Goal: Complete application form: Complete application form

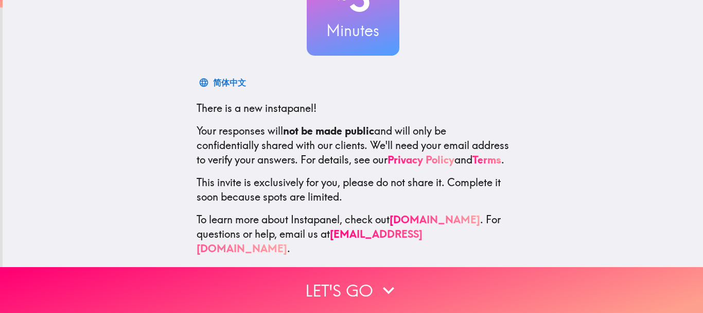
scroll to position [116, 0]
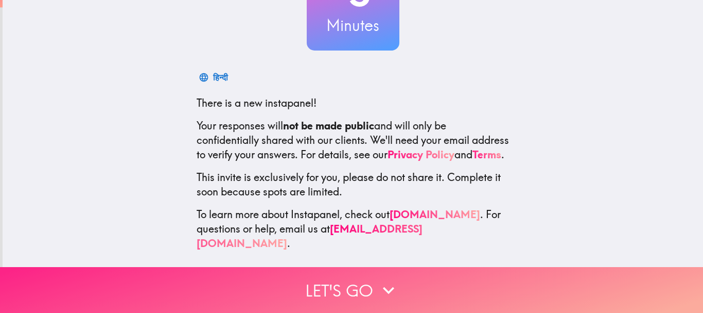
click at [352, 280] on button "Let's go" at bounding box center [351, 290] width 703 height 46
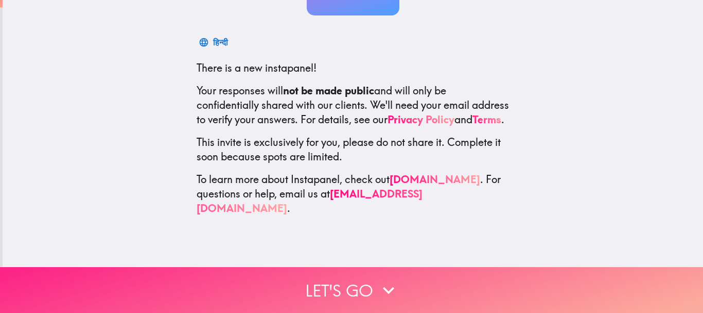
scroll to position [0, 0]
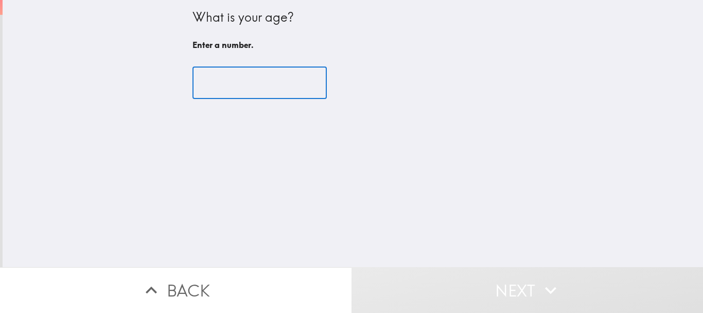
click at [232, 89] on input "number" at bounding box center [260, 83] width 134 height 32
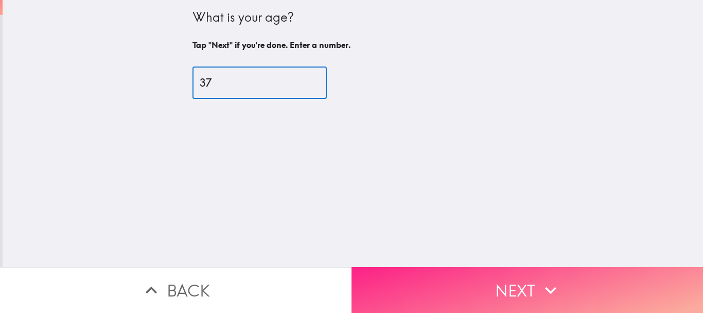
type input "37"
click at [534, 271] on button "Next" at bounding box center [528, 290] width 352 height 46
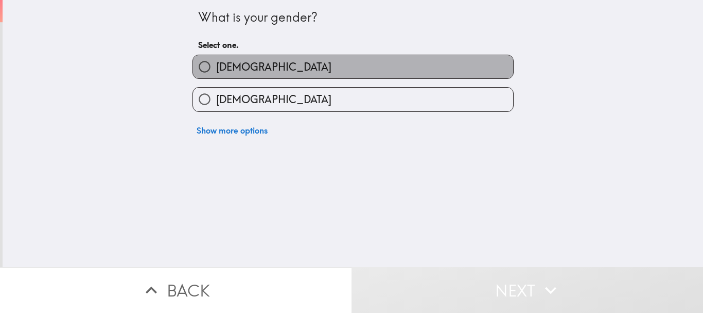
click at [224, 70] on span "[DEMOGRAPHIC_DATA]" at bounding box center [273, 67] width 115 height 14
click at [216, 70] on input "[DEMOGRAPHIC_DATA]" at bounding box center [204, 66] width 23 height 23
radio input "true"
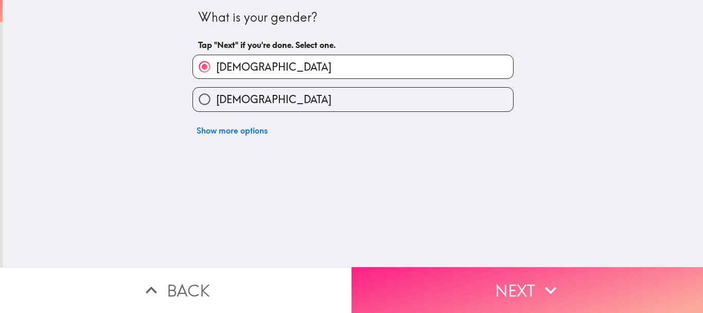
click at [502, 272] on button "Next" at bounding box center [528, 290] width 352 height 46
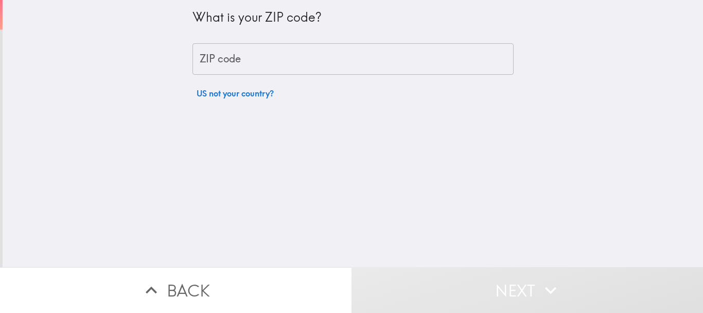
click at [234, 65] on input "ZIP code" at bounding box center [353, 59] width 321 height 32
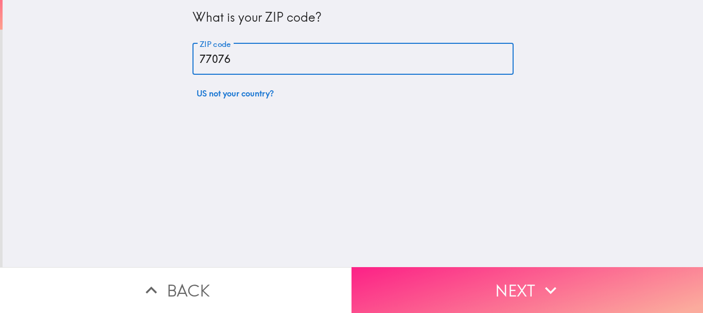
type input "77076"
click at [549, 286] on icon "button" at bounding box center [550, 289] width 11 height 7
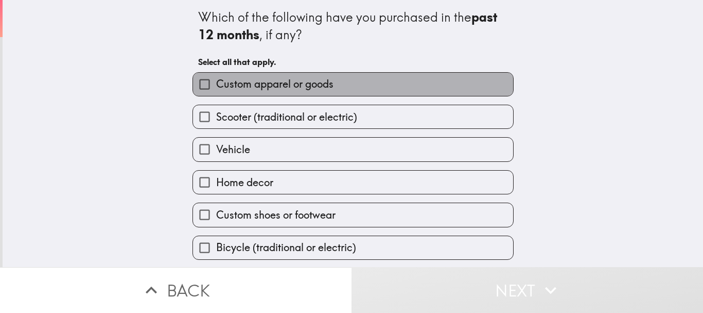
click at [246, 91] on span "Custom apparel or goods" at bounding box center [274, 84] width 117 height 14
click at [216, 91] on input "Custom apparel or goods" at bounding box center [204, 84] width 23 height 23
checkbox input "true"
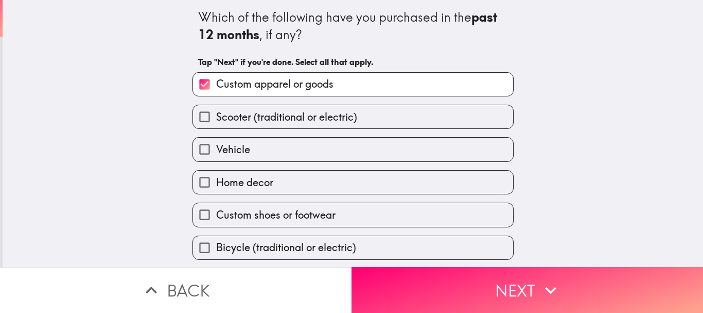
click at [265, 119] on span "Scooter (traditional or electric)" at bounding box center [286, 117] width 141 height 14
click at [216, 119] on input "Scooter (traditional or electric)" at bounding box center [204, 116] width 23 height 23
checkbox input "true"
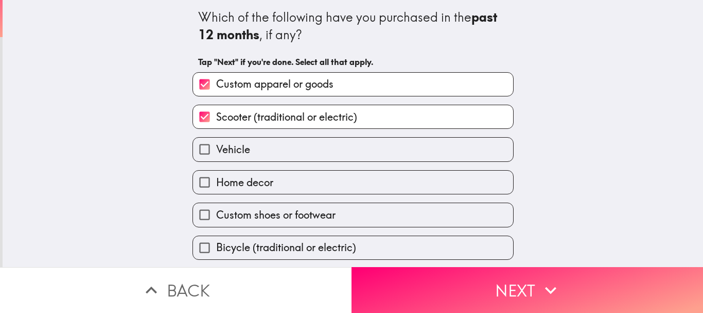
click at [243, 155] on label "Vehicle" at bounding box center [353, 148] width 320 height 23
click at [216, 155] on input "Vehicle" at bounding box center [204, 148] width 23 height 23
checkbox input "true"
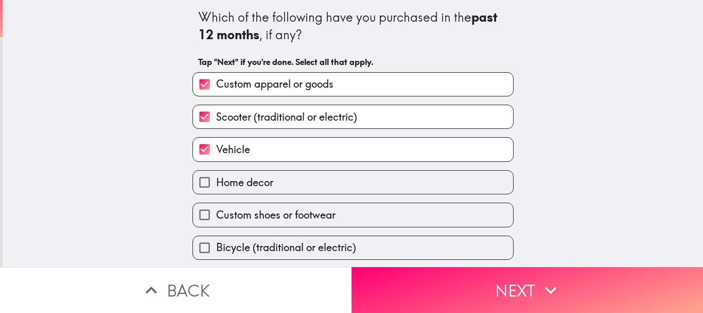
click at [263, 185] on span "Home decor" at bounding box center [244, 182] width 57 height 14
click at [216, 185] on input "Home decor" at bounding box center [204, 181] width 23 height 23
checkbox input "true"
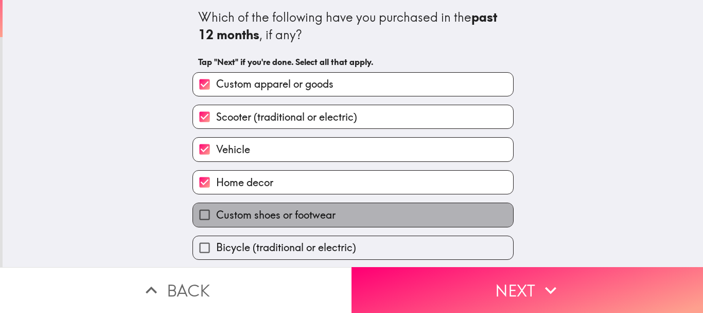
click at [281, 221] on span "Custom shoes or footwear" at bounding box center [275, 214] width 119 height 14
click at [216, 221] on input "Custom shoes or footwear" at bounding box center [204, 214] width 23 height 23
checkbox input "true"
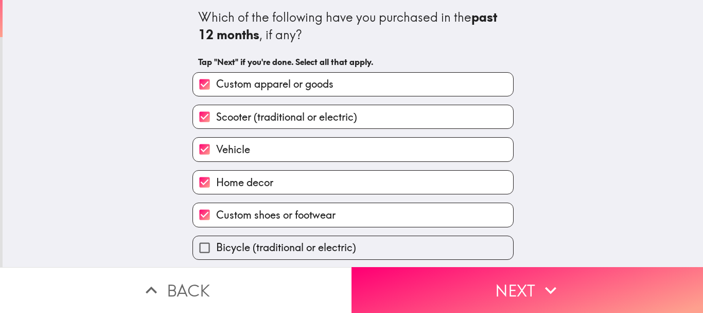
click at [264, 242] on span "Bicycle (traditional or electric)" at bounding box center [286, 247] width 140 height 14
click at [216, 242] on input "Bicycle (traditional or electric)" at bounding box center [204, 247] width 23 height 23
checkbox input "true"
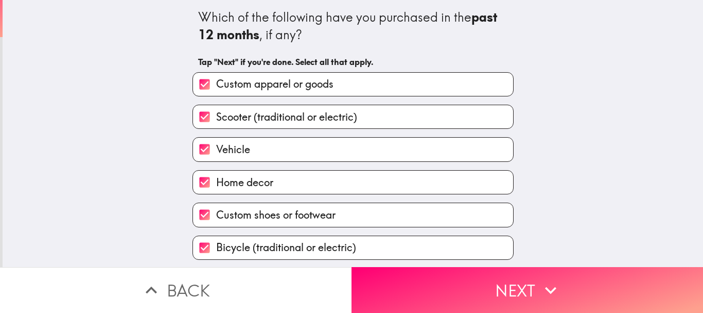
scroll to position [66, 0]
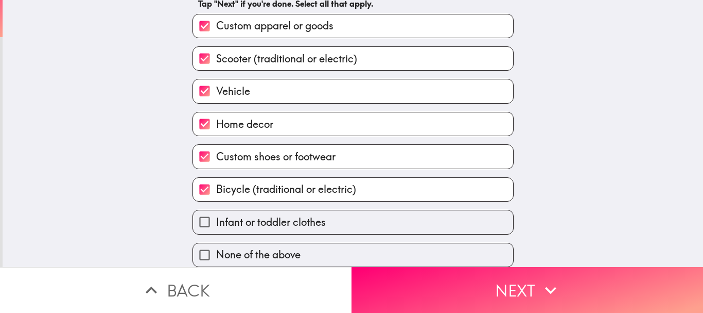
click at [248, 220] on span "Infant or toddler clothes" at bounding box center [271, 222] width 110 height 14
click at [216, 220] on input "Infant or toddler clothes" at bounding box center [204, 221] width 23 height 23
checkbox input "true"
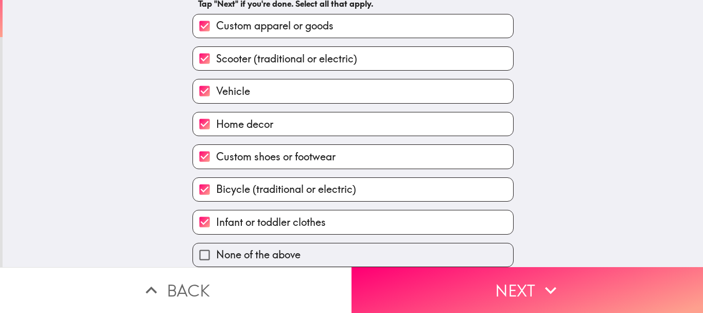
click at [462, 290] on button "Next" at bounding box center [528, 290] width 352 height 46
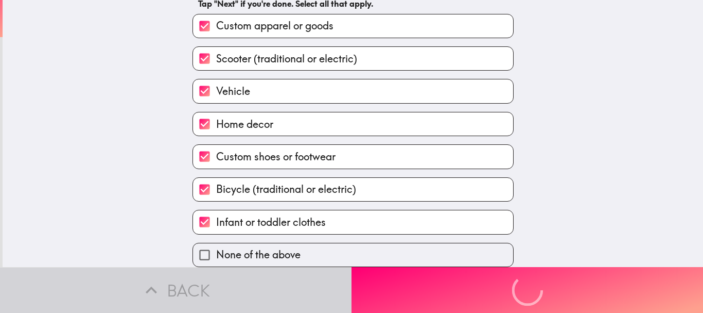
scroll to position [0, 0]
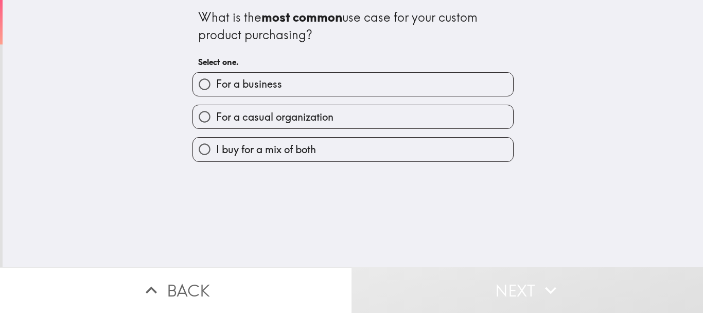
click at [238, 155] on span "I buy for a mix of both" at bounding box center [266, 149] width 100 height 14
click at [216, 155] on input "I buy for a mix of both" at bounding box center [204, 148] width 23 height 23
radio input "true"
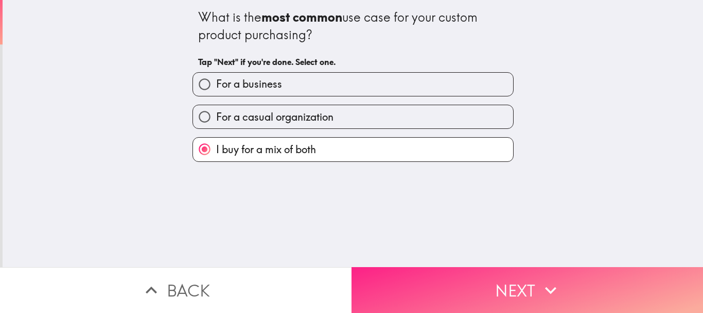
click at [521, 285] on button "Next" at bounding box center [528, 290] width 352 height 46
